Goal: Information Seeking & Learning: Learn about a topic

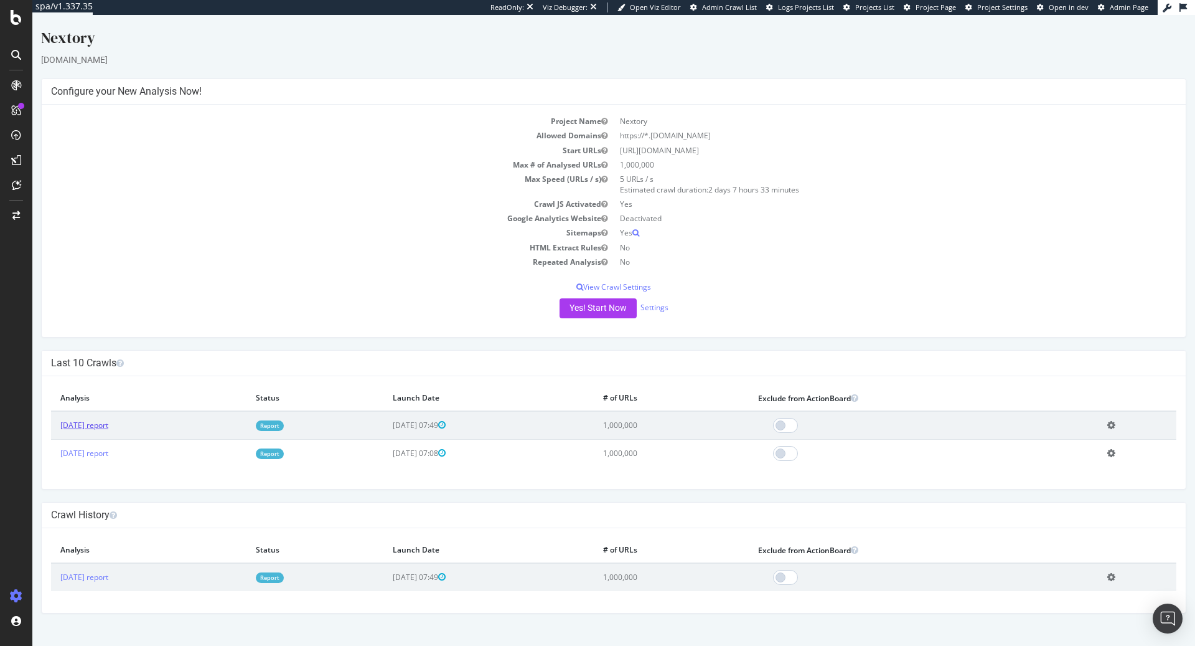
click at [108, 423] on link "2025 Sep. 18th report" at bounding box center [84, 425] width 48 height 11
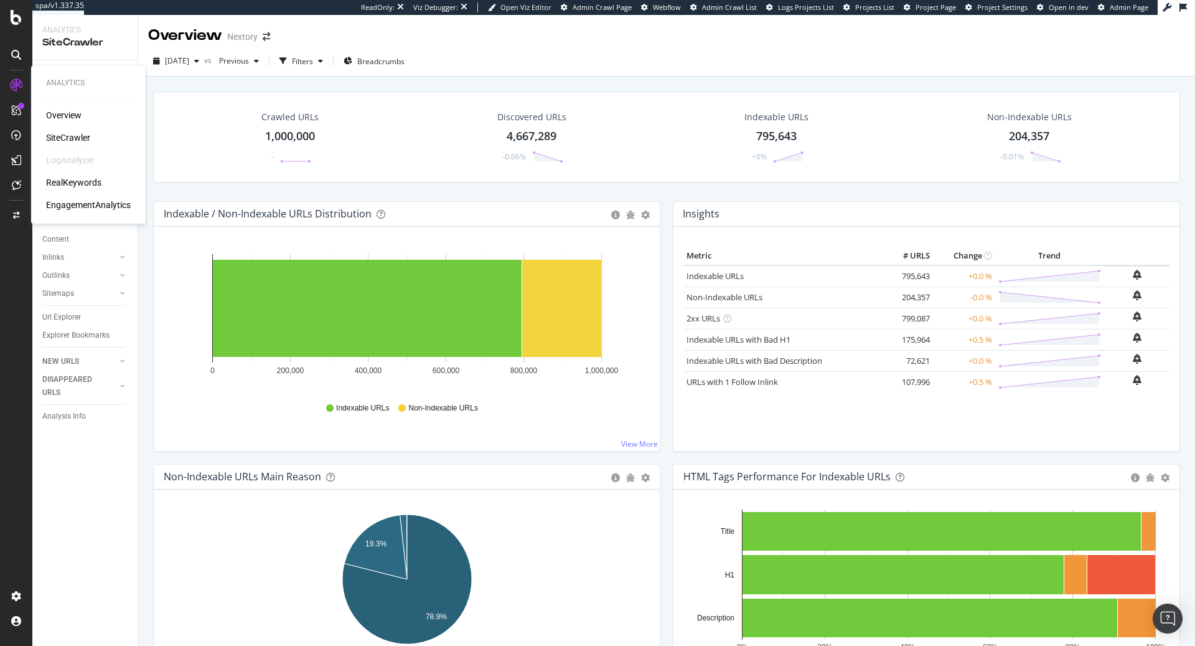
click at [66, 180] on div "RealKeywords" at bounding box center [73, 182] width 55 height 12
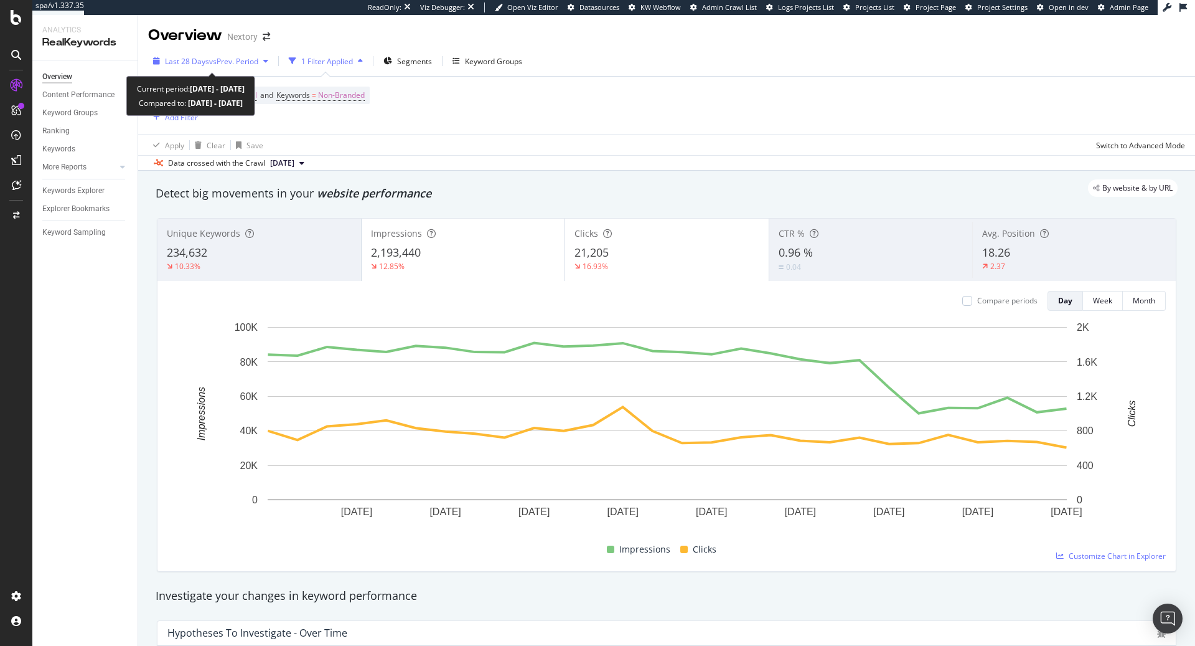
click at [187, 59] on span "Last 28 Days" at bounding box center [187, 61] width 44 height 11
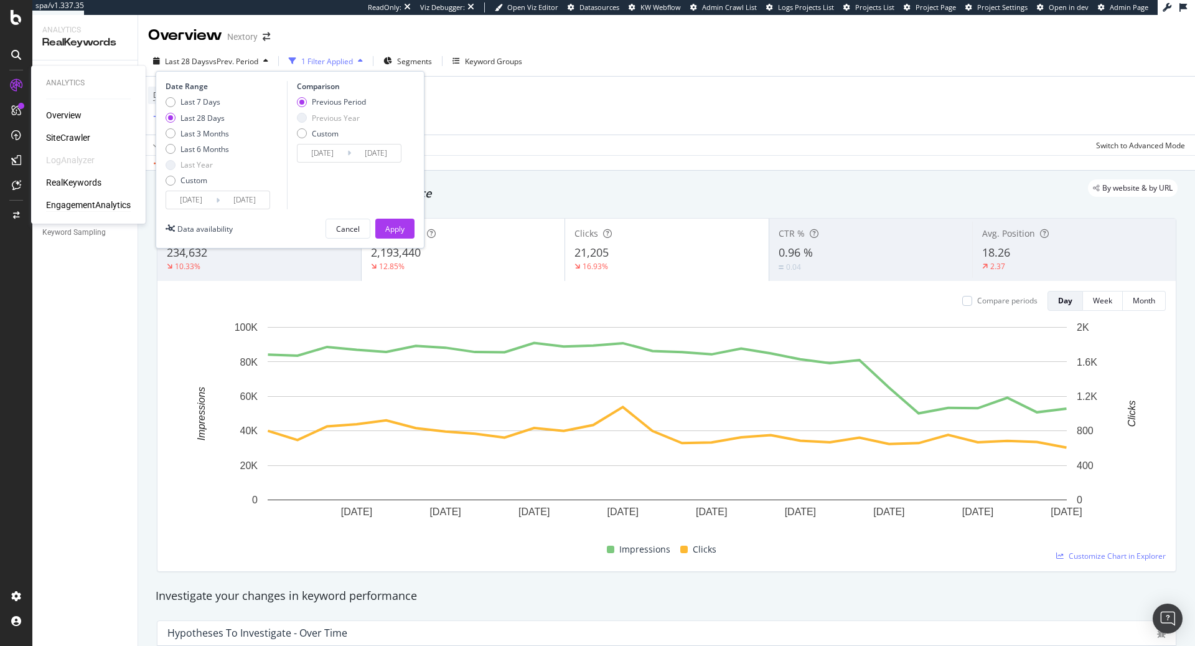
click at [83, 208] on div "EngagementAnalytics" at bounding box center [88, 205] width 85 height 12
